Goal: Transaction & Acquisition: Download file/media

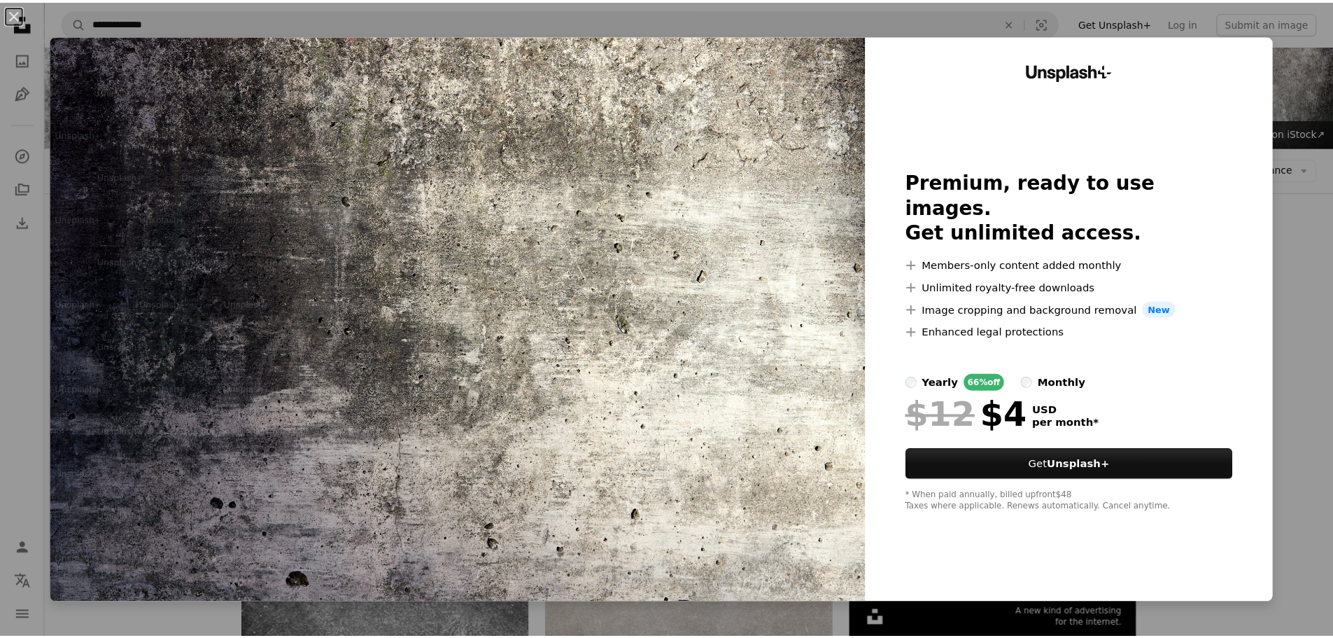
scroll to position [70, 0]
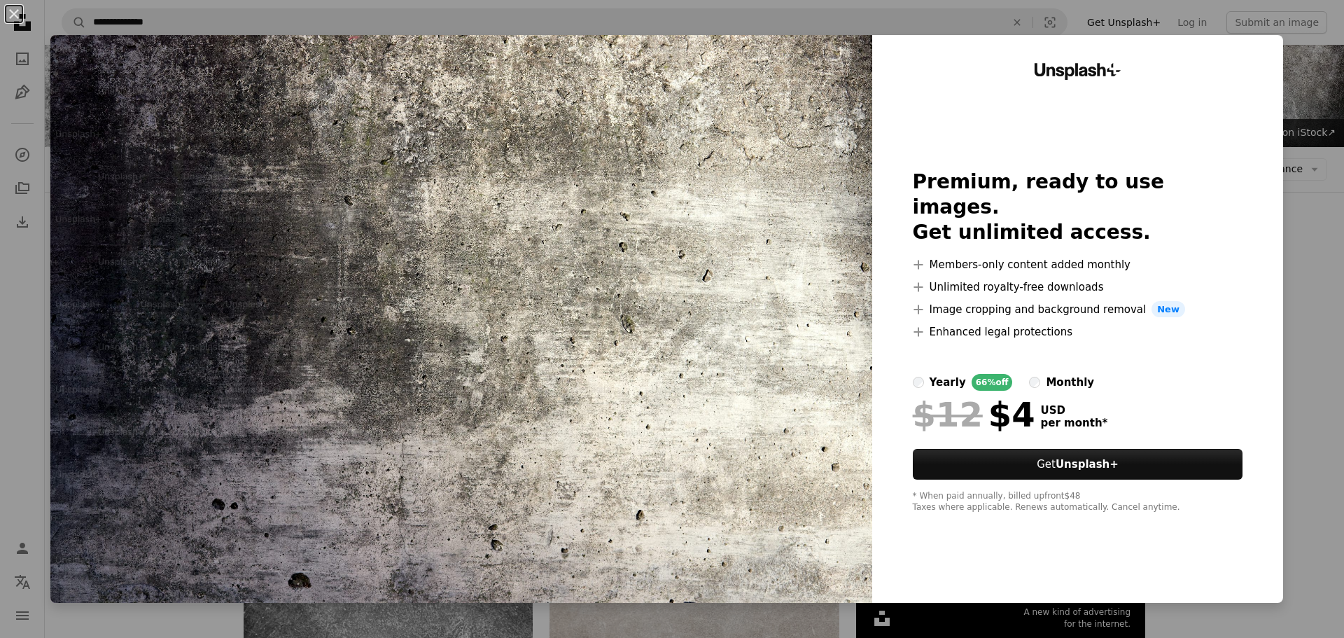
click at [1332, 301] on div "An X shape Unsplash+ Premium, ready to use images. Get unlimited access. A plus…" at bounding box center [672, 319] width 1344 height 638
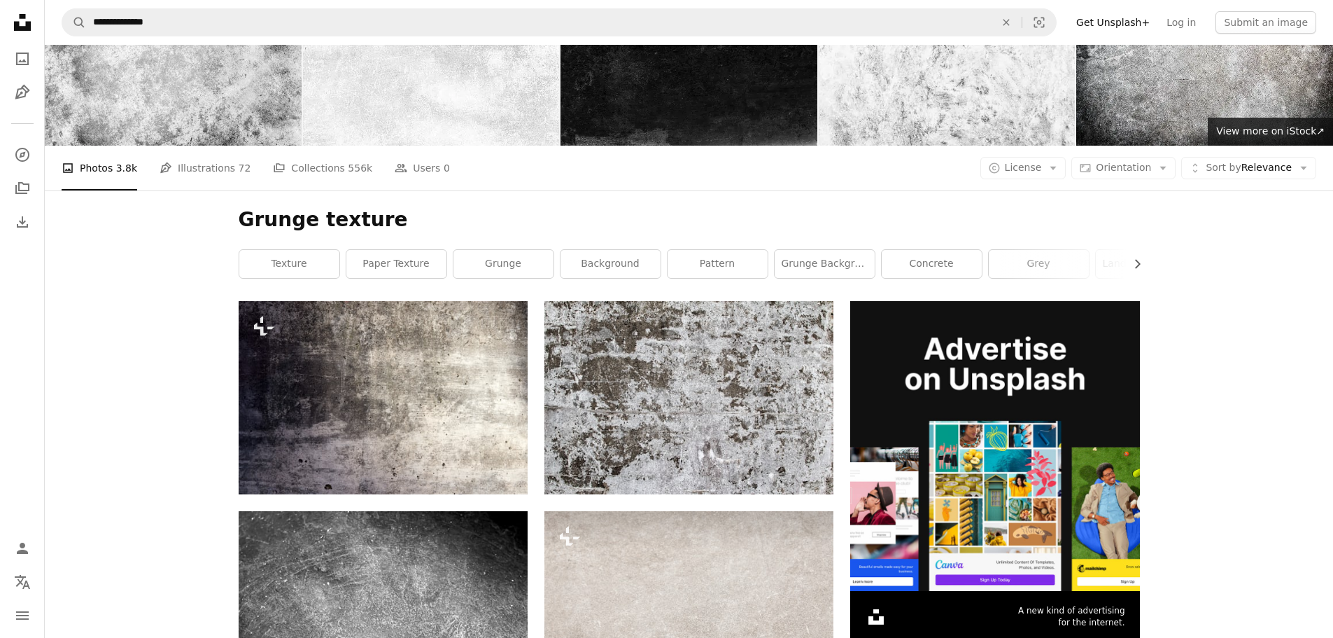
scroll to position [280, 0]
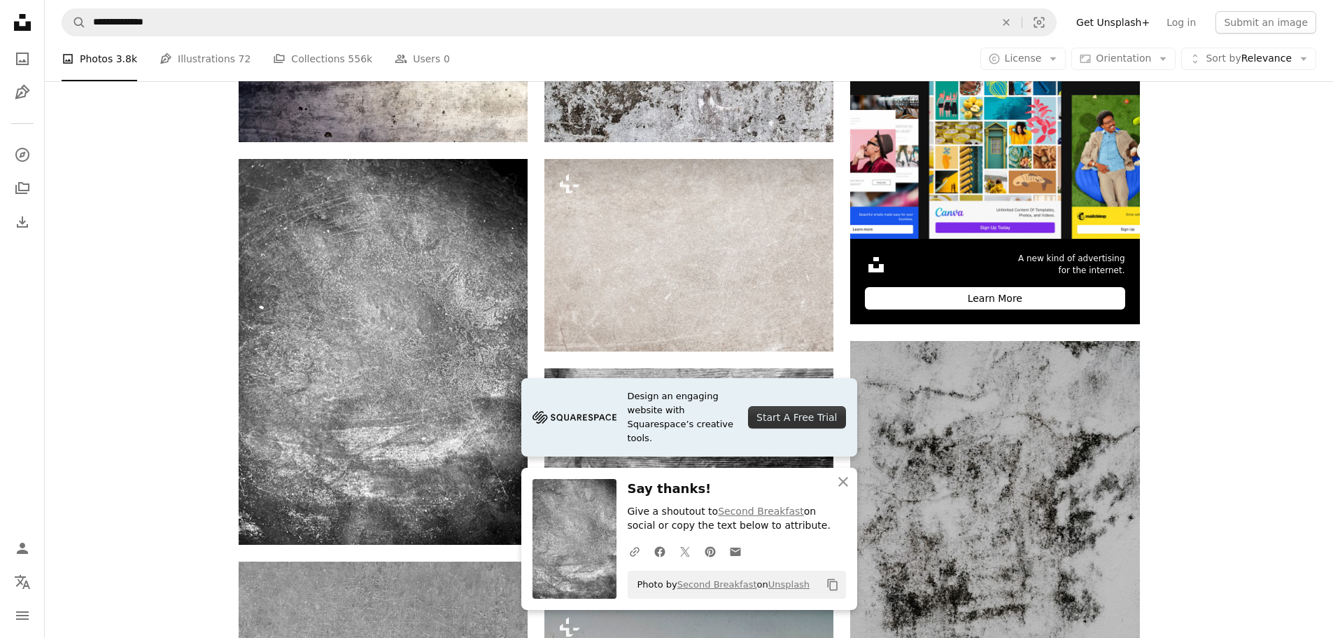
scroll to position [630, 0]
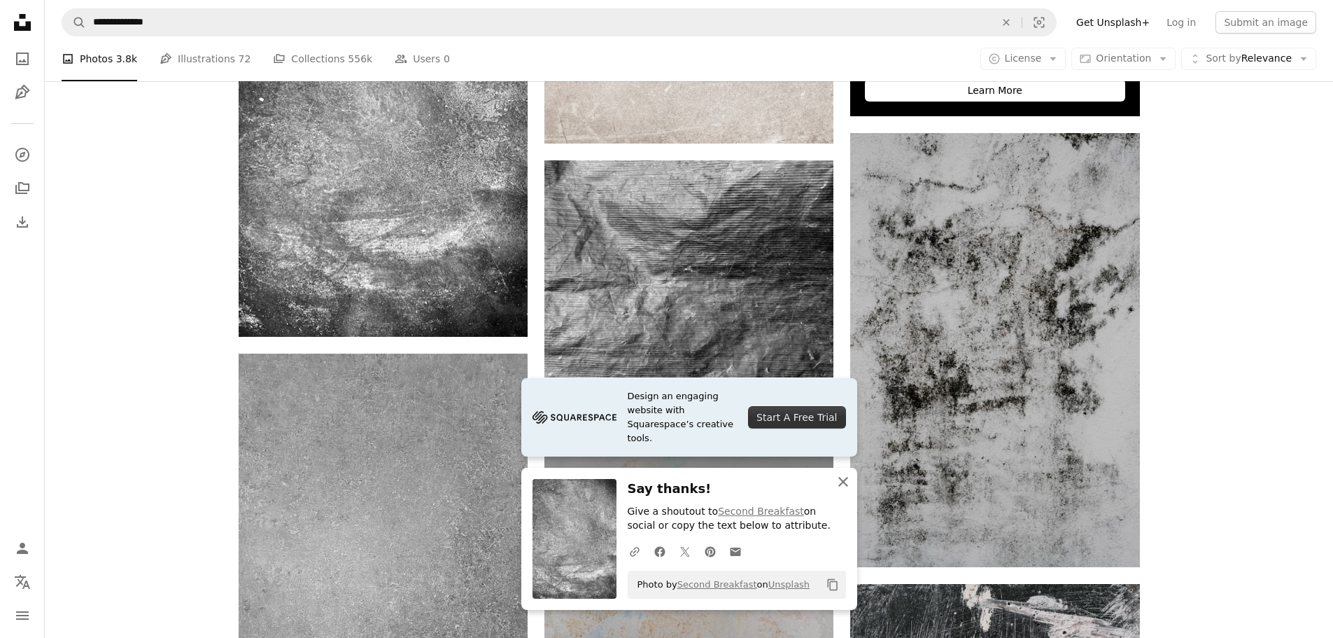
drag, startPoint x: 841, startPoint y: 477, endPoint x: 643, endPoint y: 407, distance: 210.3
click at [841, 477] on icon "An X shape" at bounding box center [843, 481] width 17 height 17
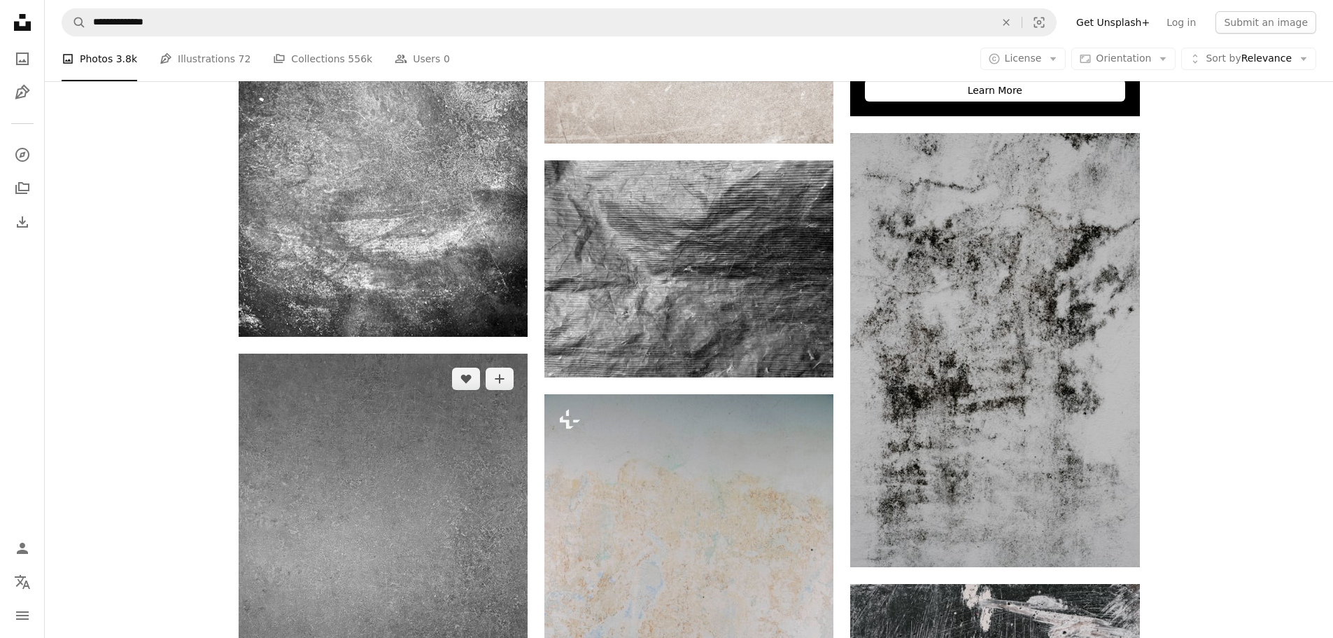
click at [447, 353] on img at bounding box center [383, 546] width 289 height 386
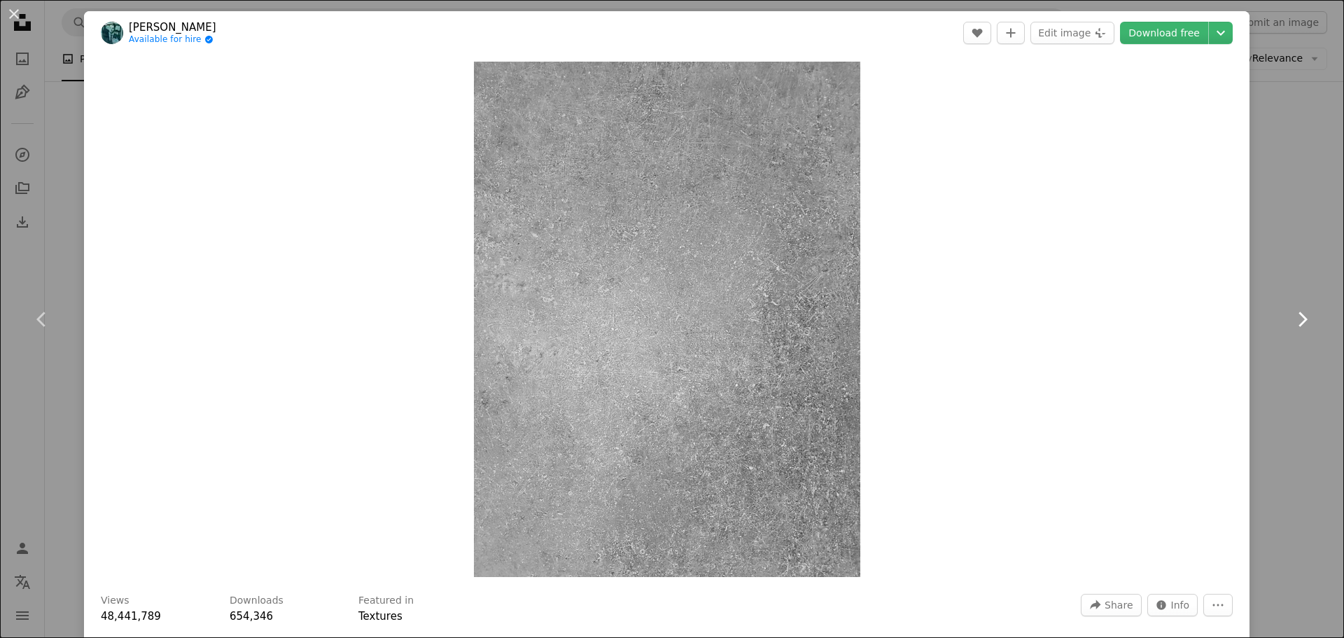
click at [1298, 272] on link "Chevron right" at bounding box center [1302, 319] width 84 height 134
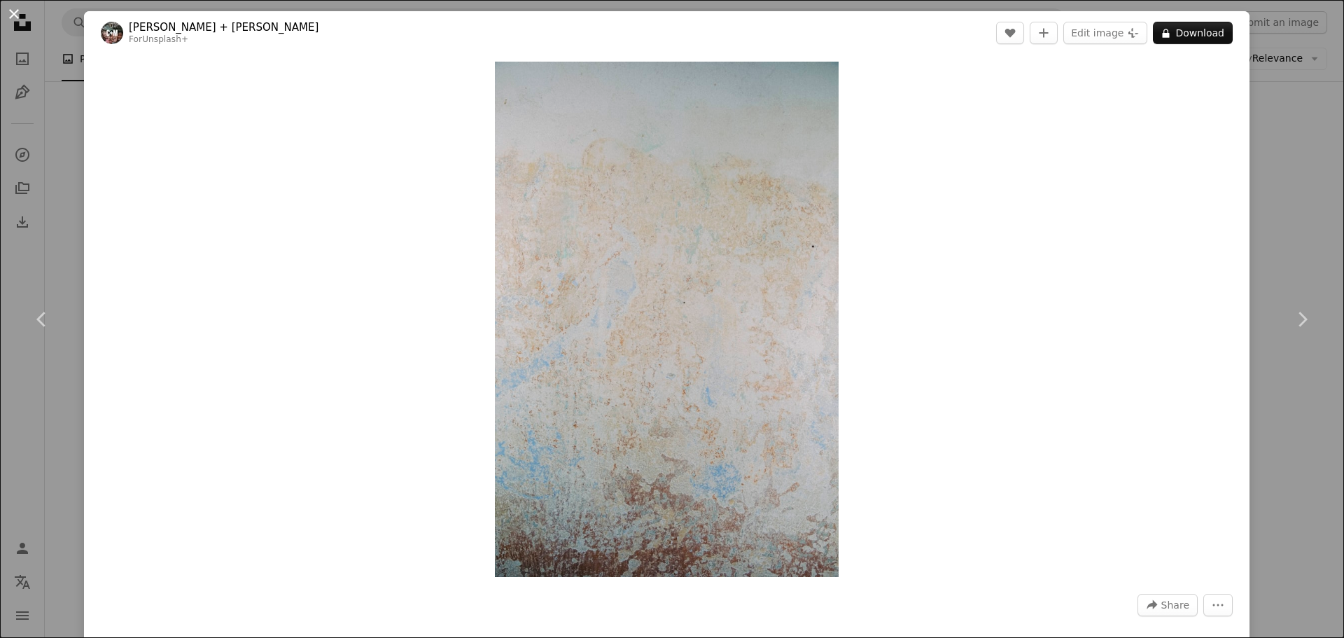
click at [17, 16] on button "An X shape" at bounding box center [14, 14] width 17 height 17
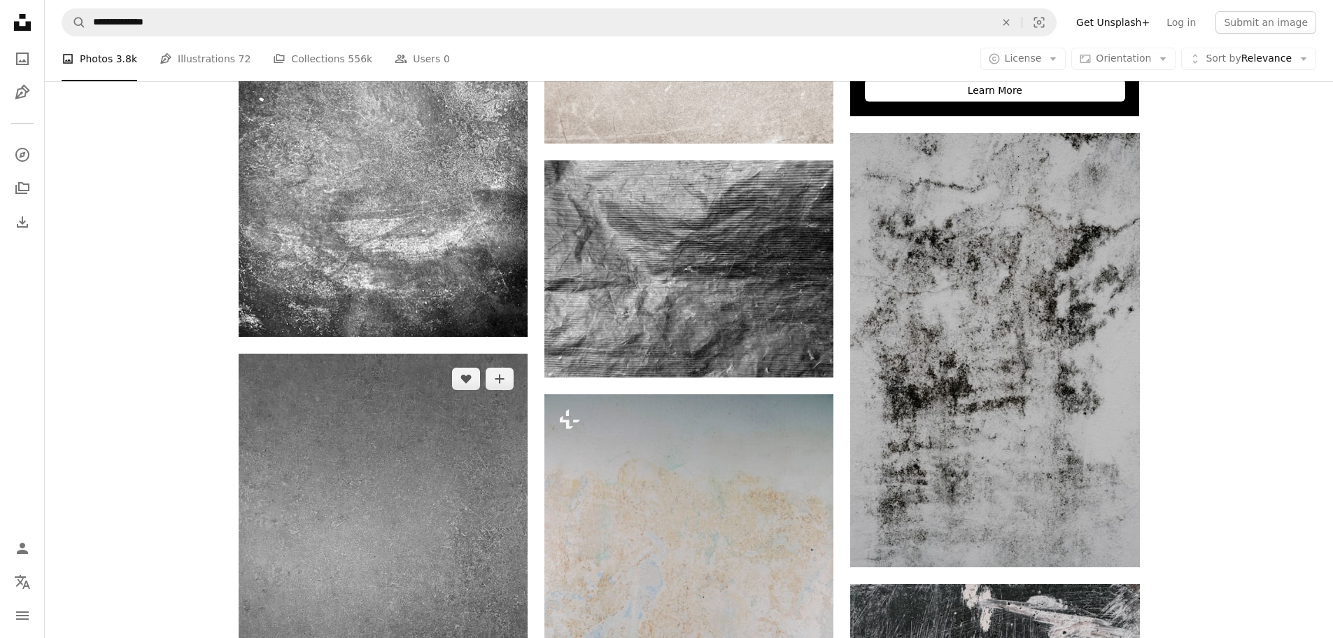
click at [244, 353] on img at bounding box center [383, 546] width 289 height 386
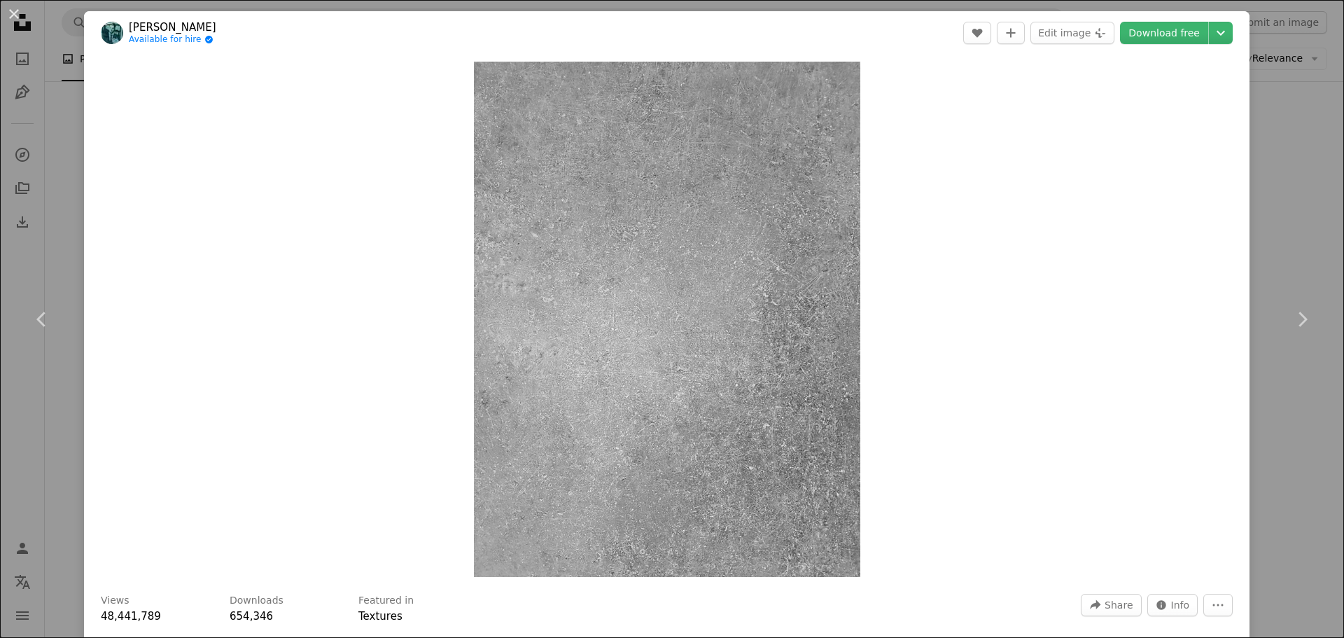
click at [281, 318] on div "Zoom in" at bounding box center [666, 319] width 1165 height 529
click at [16, 10] on button "An X shape" at bounding box center [14, 14] width 17 height 17
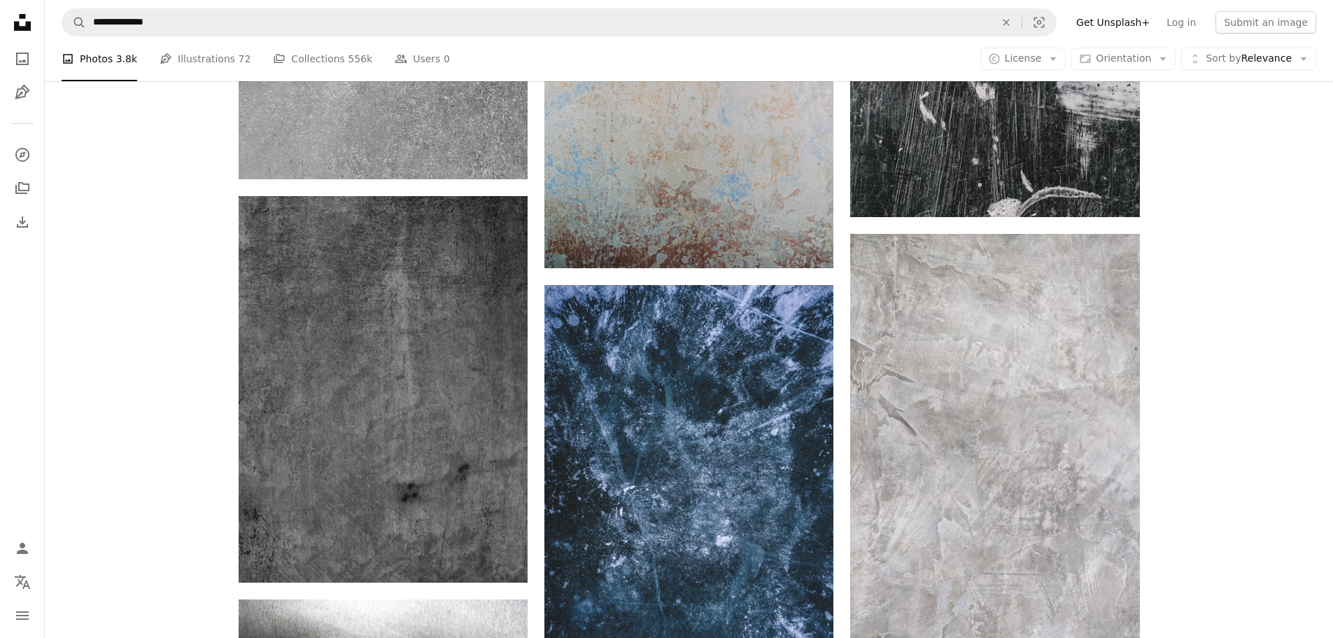
scroll to position [1120, 0]
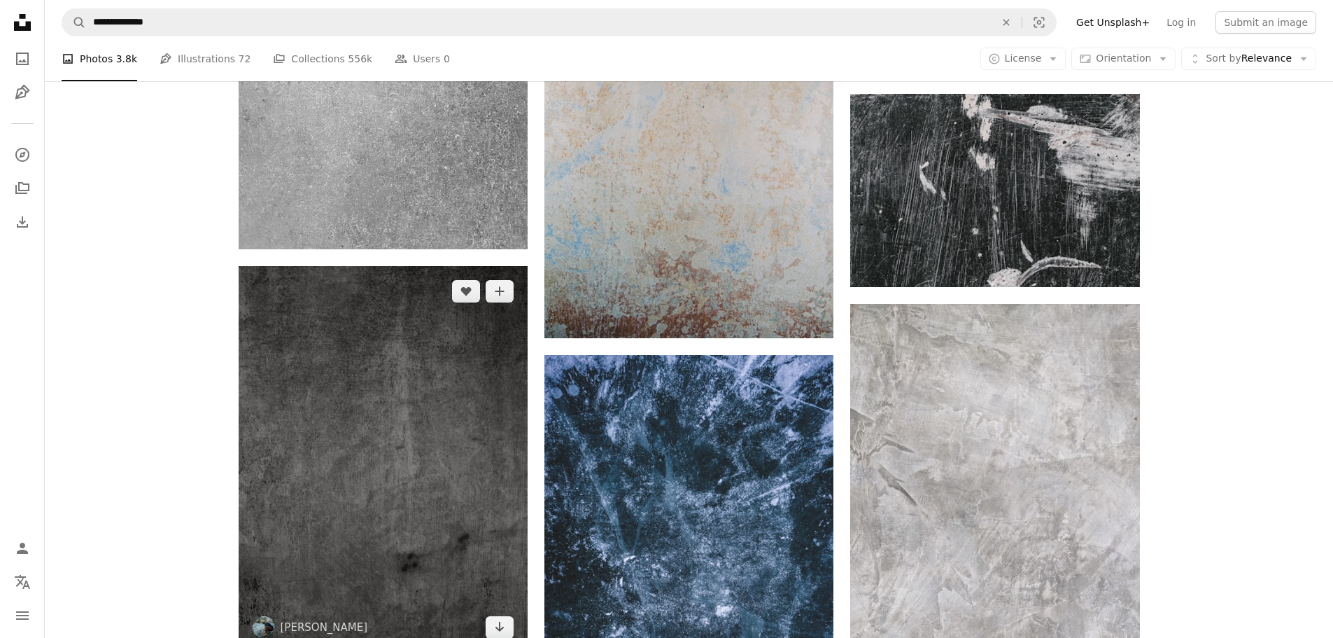
click at [414, 358] on img at bounding box center [383, 459] width 289 height 386
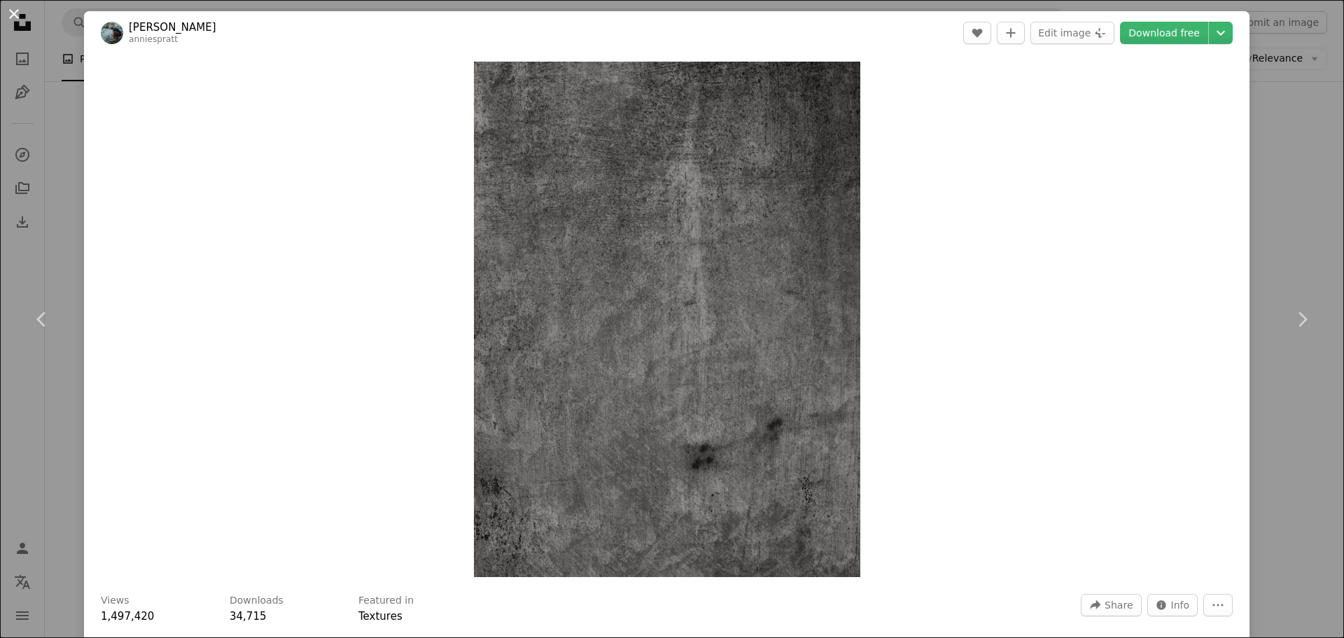
click at [22, 21] on button "An X shape" at bounding box center [14, 14] width 17 height 17
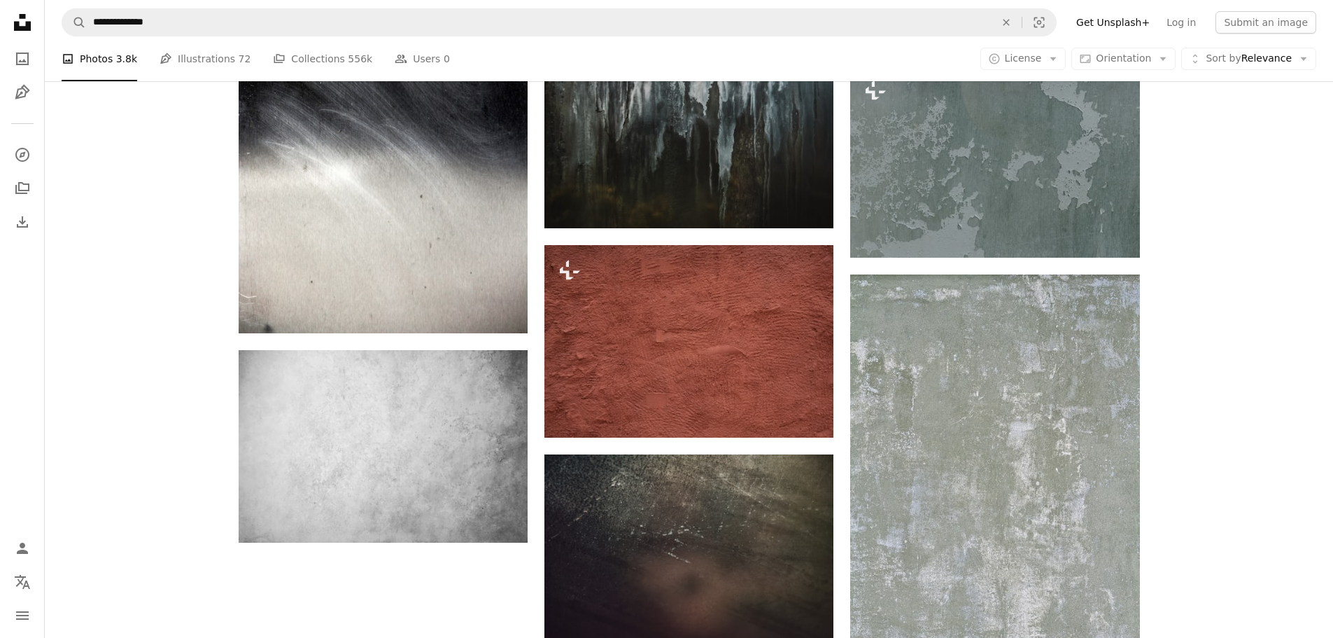
scroll to position [2030, 0]
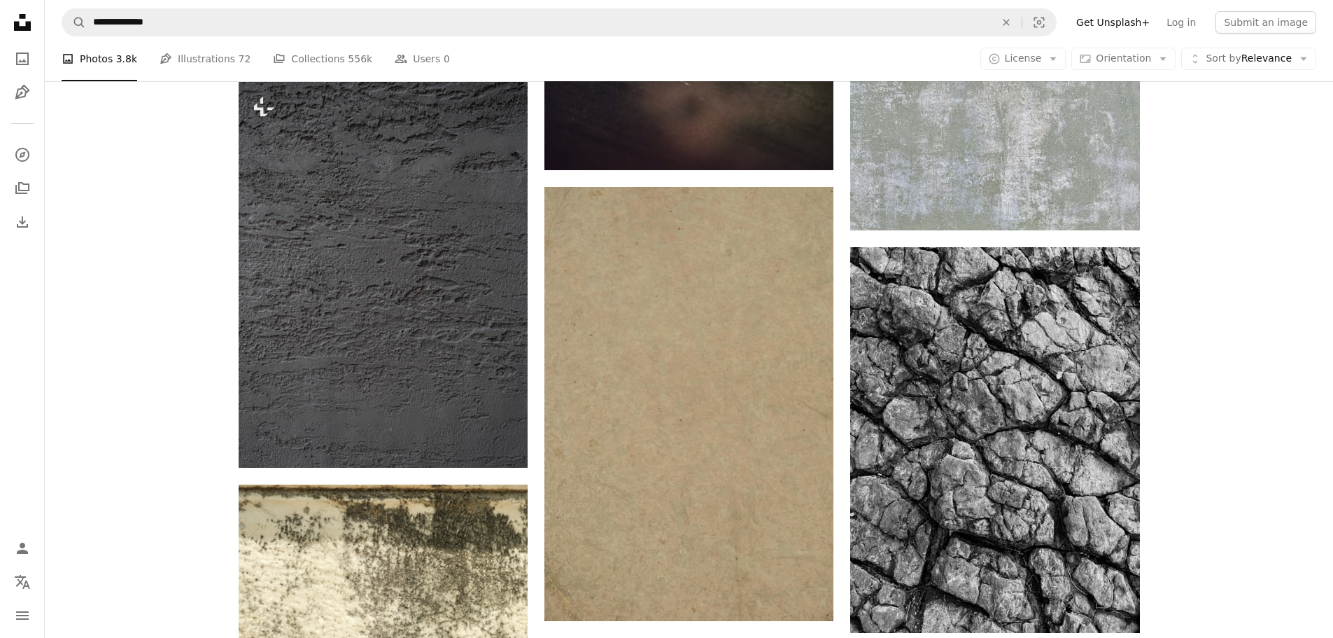
scroll to position [2310, 0]
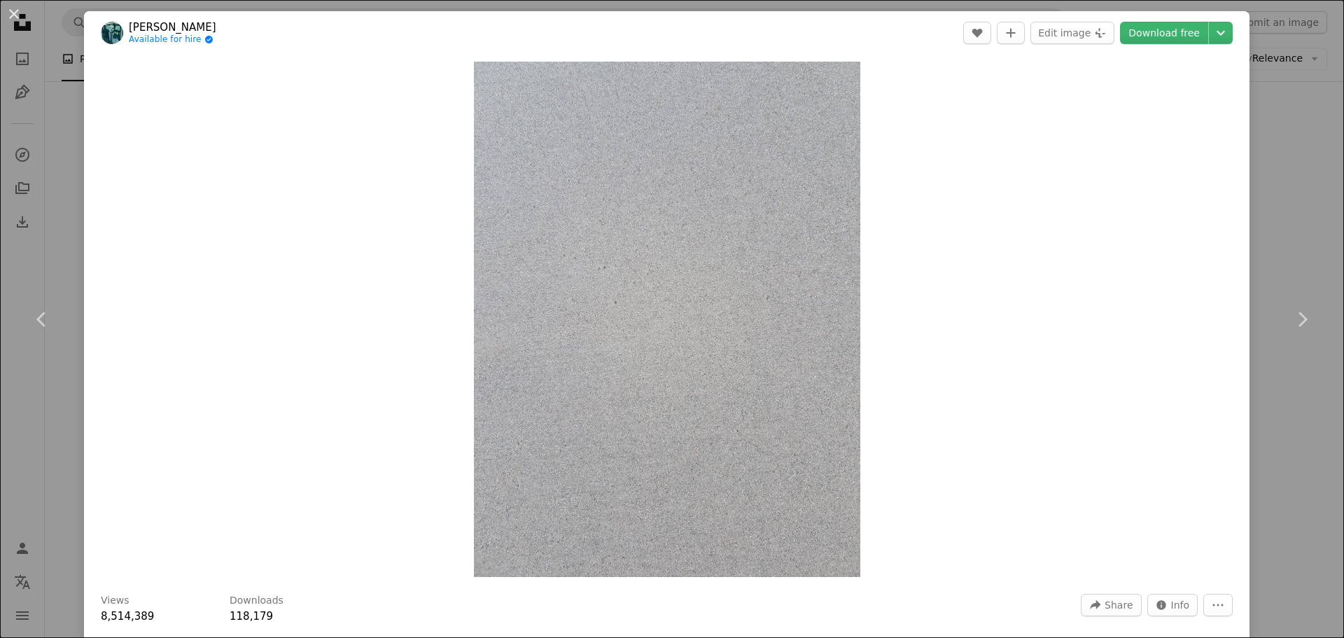
click at [1181, 44] on header "[PERSON_NAME] Available for hire A checkmark inside of a circle A heart A plus …" at bounding box center [666, 32] width 1165 height 43
click at [1185, 39] on link "Download free" at bounding box center [1164, 33] width 88 height 22
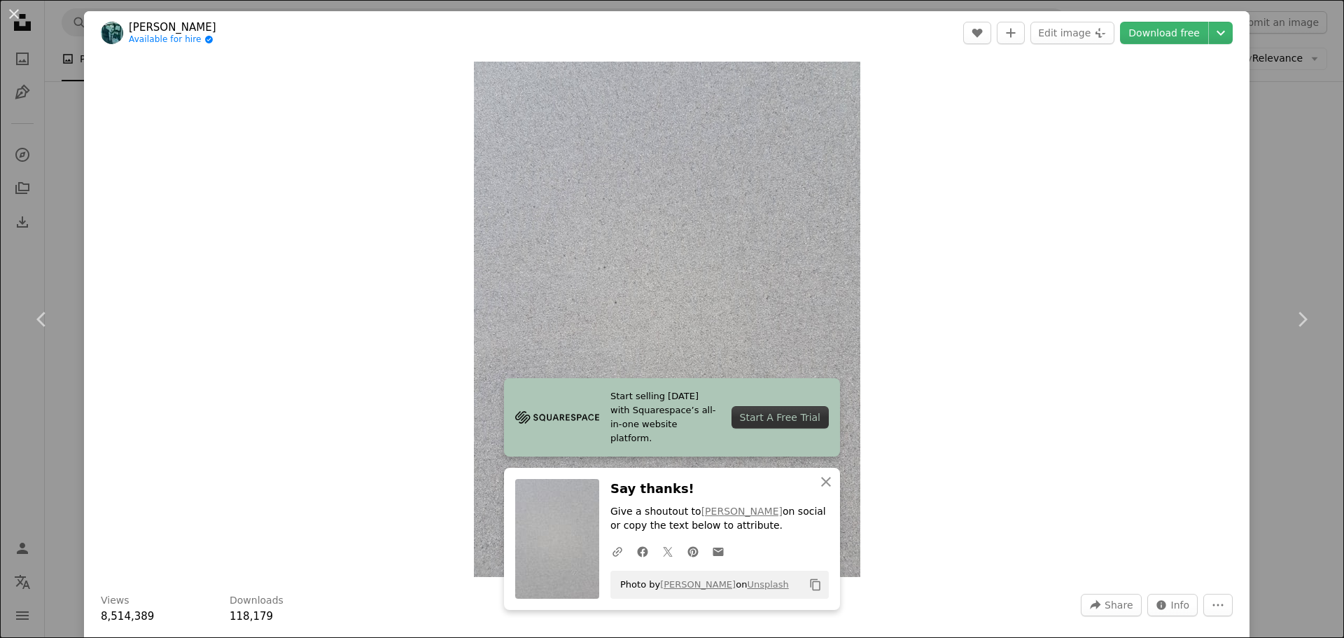
click at [1284, 222] on div "An X shape Chevron left Chevron right Start selling [DATE] with Squarespace’s a…" at bounding box center [672, 319] width 1344 height 638
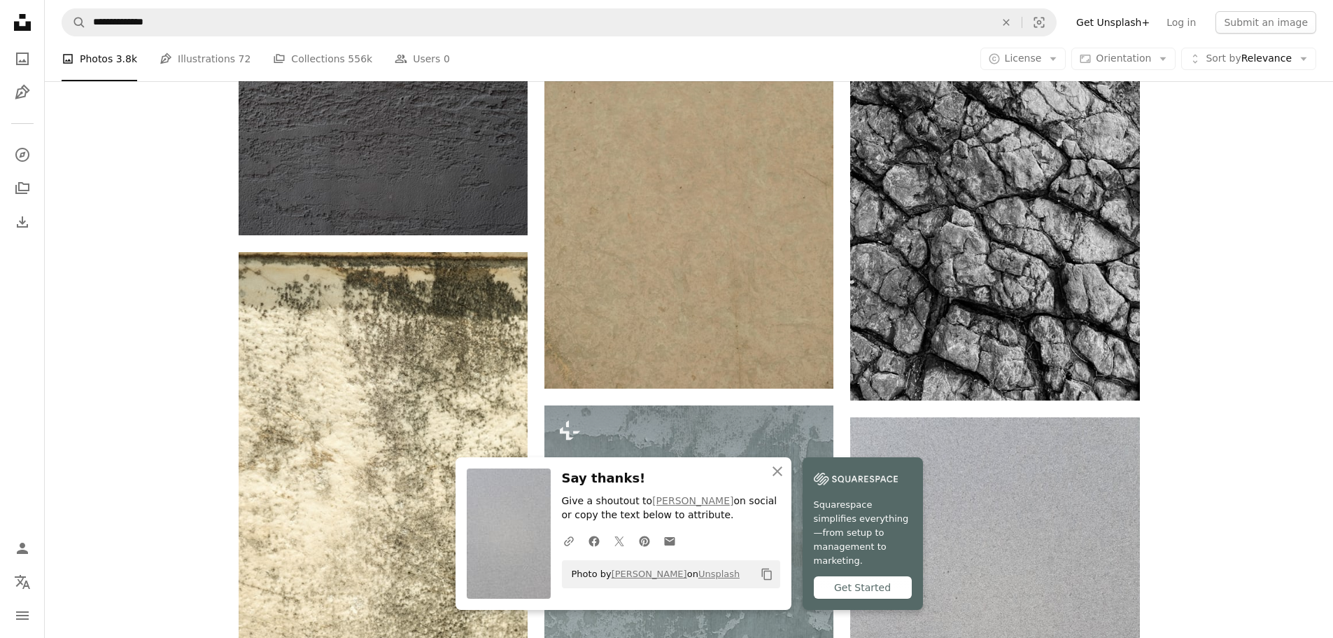
scroll to position [2869, 0]
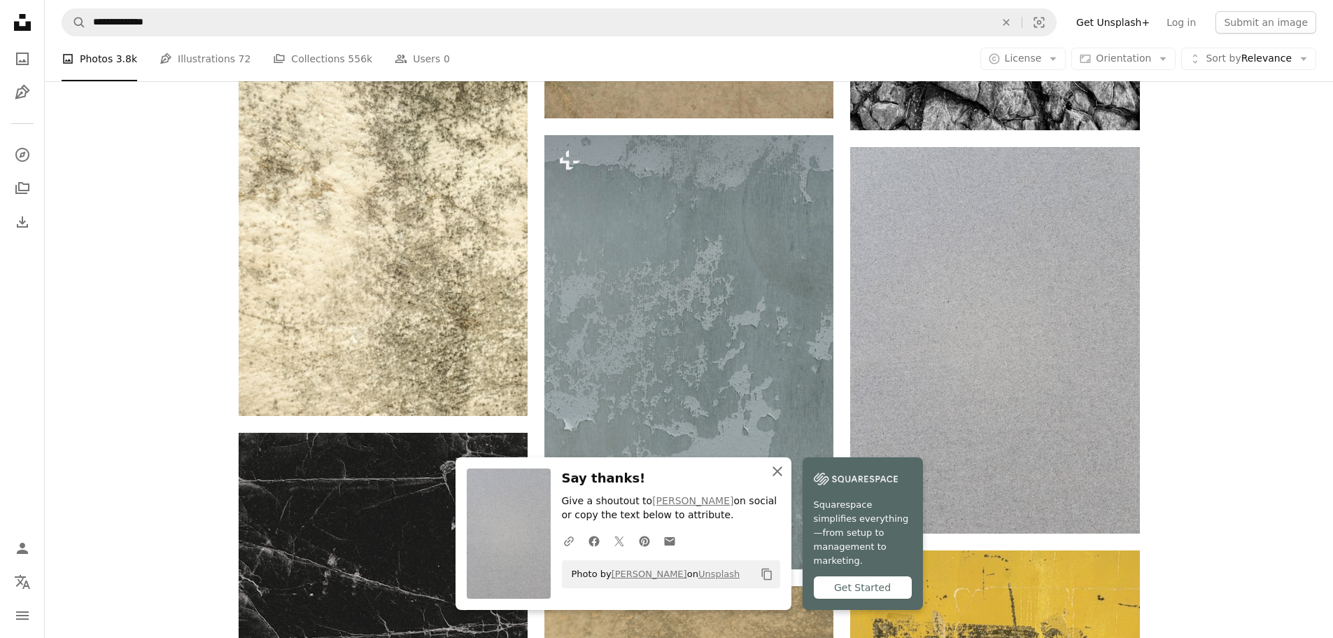
click at [786, 479] on icon "An X shape" at bounding box center [777, 471] width 17 height 17
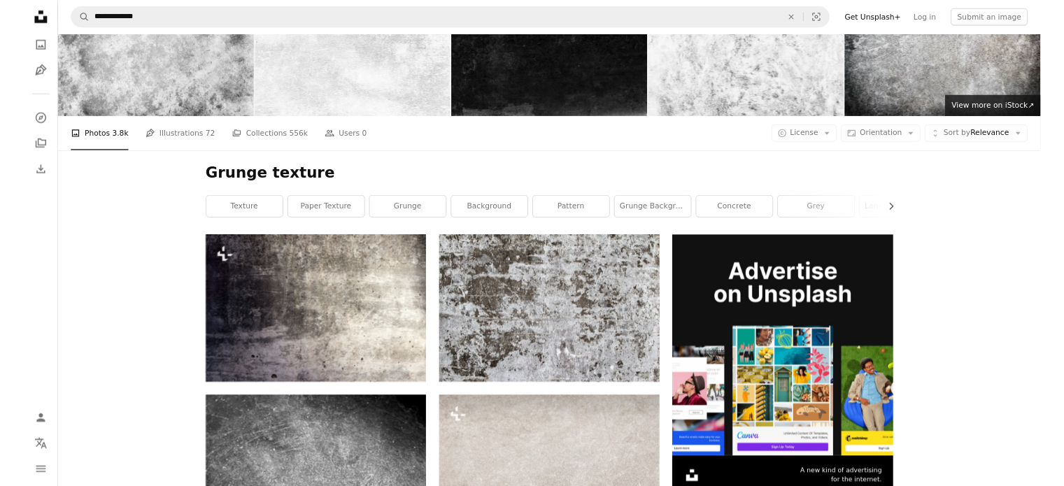
scroll to position [0, 0]
